Goal: Information Seeking & Learning: Learn about a topic

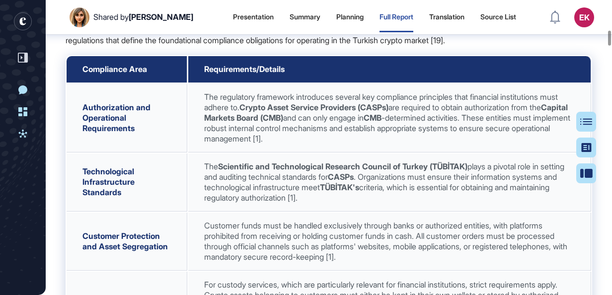
drag, startPoint x: 60, startPoint y: 150, endPoint x: 584, endPoint y: 210, distance: 527.9
drag, startPoint x: 578, startPoint y: 210, endPoint x: 480, endPoint y: 211, distance: 97.8
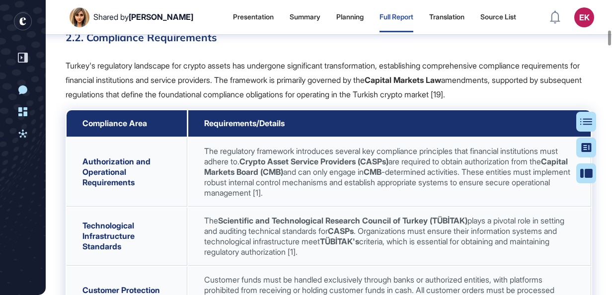
scroll to position [3823, 0]
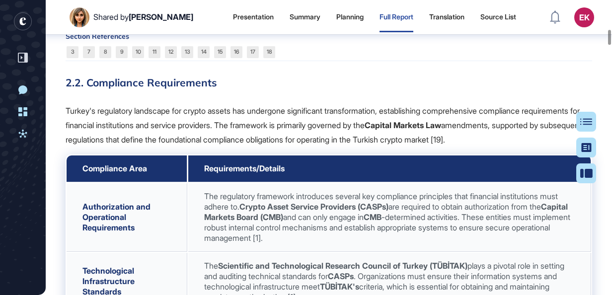
drag, startPoint x: 151, startPoint y: 179, endPoint x: 92, endPoint y: 86, distance: 110.3
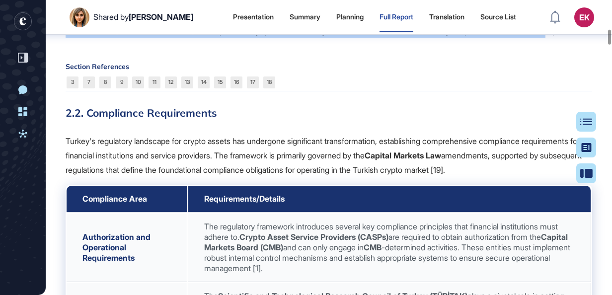
scroll to position [3773, 0]
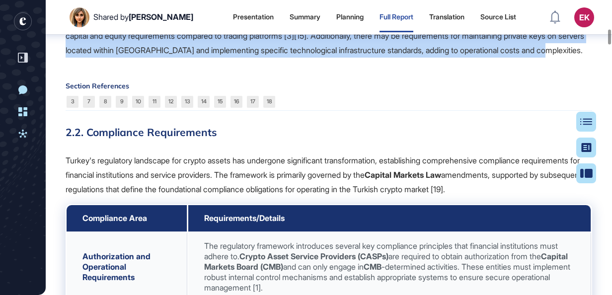
drag, startPoint x: 66, startPoint y: 68, endPoint x: 137, endPoint y: 214, distance: 162.4
